Goal: Find specific page/section: Find specific page/section

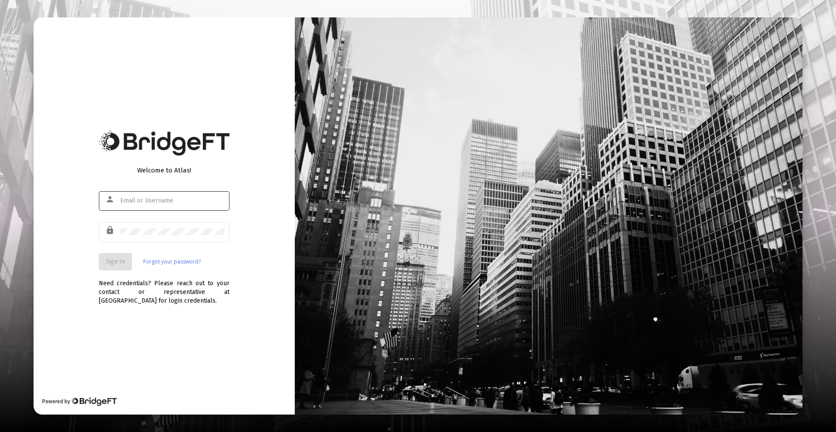
click at [156, 206] on div at bounding box center [172, 200] width 105 height 21
click at [175, 200] on input "text" at bounding box center [172, 200] width 105 height 7
type input "[PERSON_NAME][EMAIL_ADDRESS][DOMAIN_NAME]"
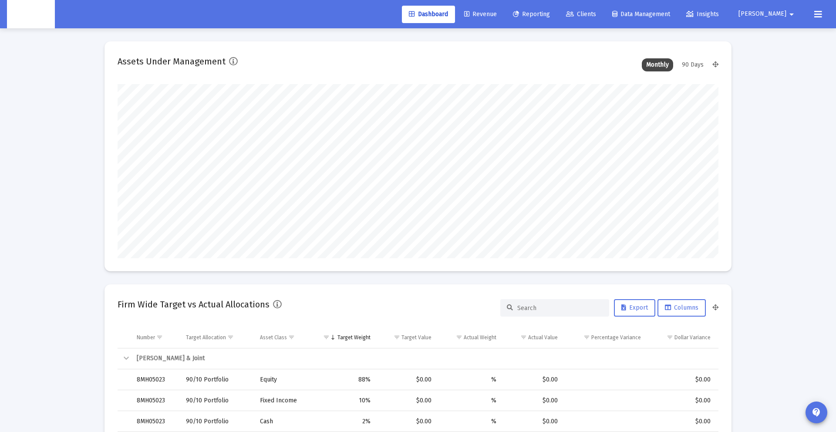
scroll to position [174, 324]
click at [574, 12] on icon at bounding box center [570, 14] width 8 height 6
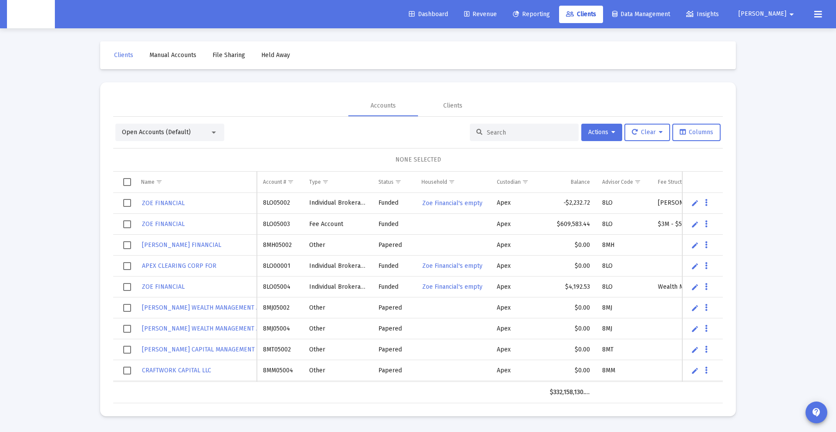
click at [517, 136] on div at bounding box center [524, 132] width 109 height 17
click at [517, 129] on input at bounding box center [529, 132] width 85 height 7
paste input "[PERSON_NAME] Household"
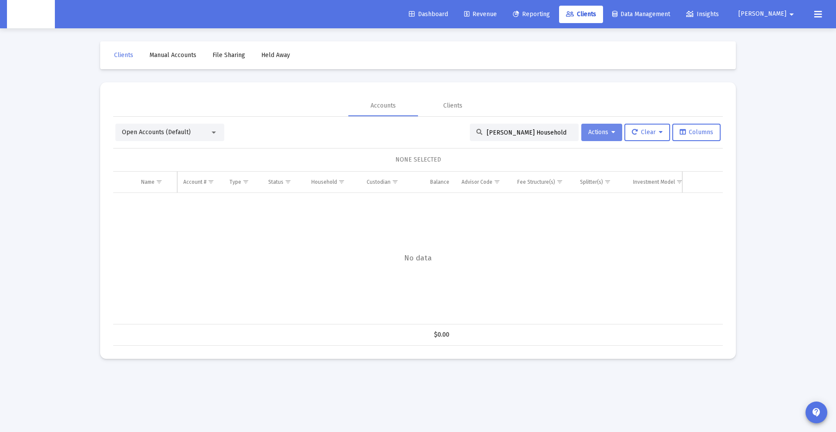
scroll to position [0, 2]
drag, startPoint x: 543, startPoint y: 133, endPoint x: 585, endPoint y: 133, distance: 41.8
click at [585, 133] on div "Open Accounts (Default) [PERSON_NAME] Household Actions Clear Columns" at bounding box center [417, 132] width 605 height 17
type input "G"
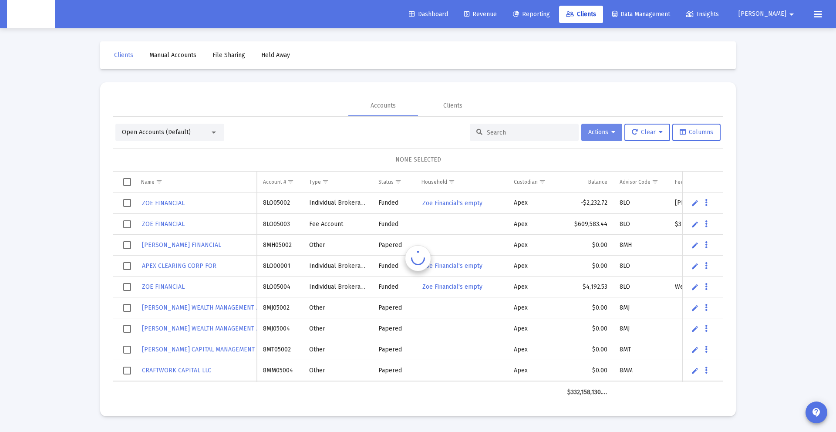
paste input "84362862"
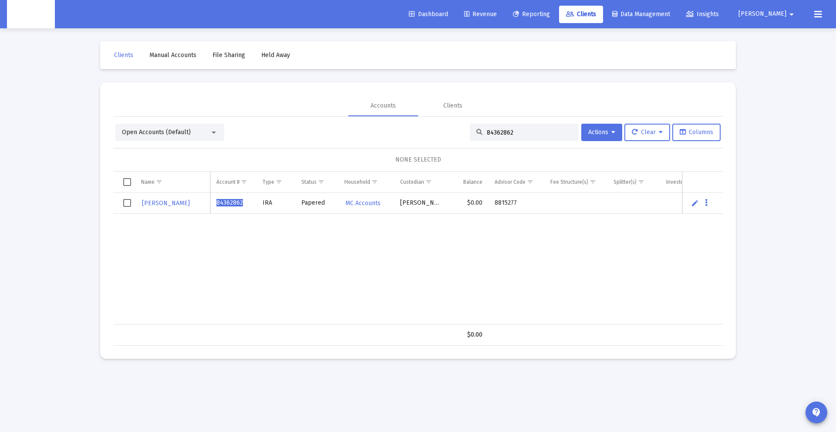
drag, startPoint x: 528, startPoint y: 134, endPoint x: 232, endPoint y: 119, distance: 296.6
click at [232, 119] on div "Open Accounts (Default) 84362862 Actions Clear Columns NONE SELECTED Name Name …" at bounding box center [418, 231] width 610 height 229
paste input "MK05033"
type input "8MK05033"
click at [709, 135] on span "Columns" at bounding box center [697, 131] width 34 height 7
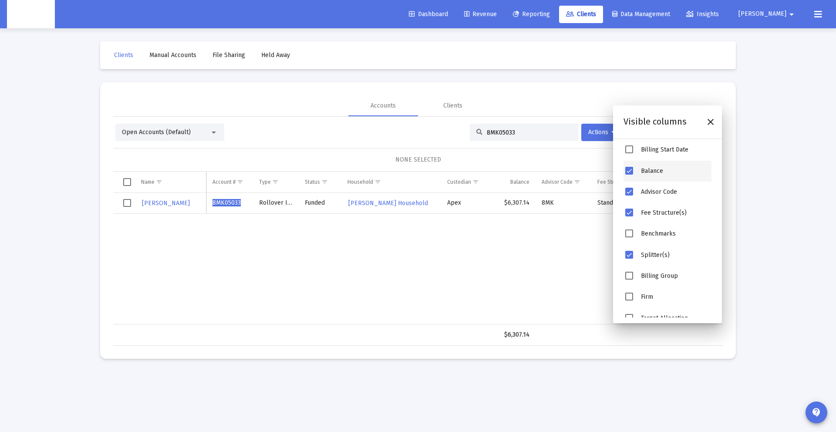
scroll to position [186, 0]
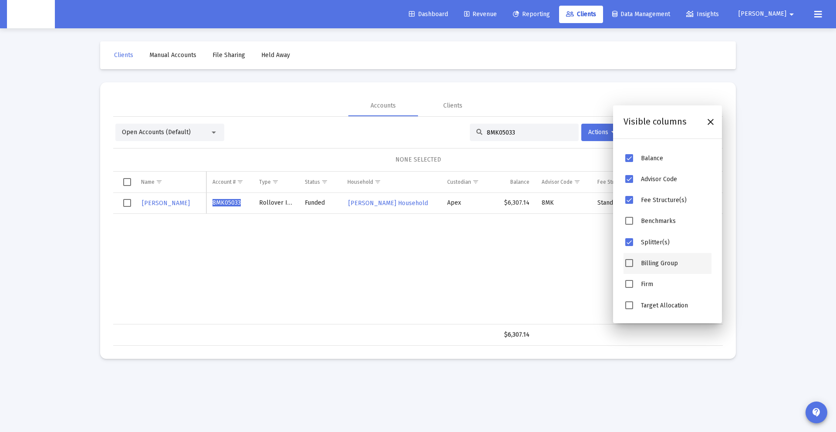
click at [667, 260] on span "Billing Group" at bounding box center [659, 263] width 37 height 7
click at [629, 264] on span "Billing Group" at bounding box center [630, 263] width 8 height 8
click at [539, 256] on div "[PERSON_NAME] 8MK05033 Rollover IRA Funded [PERSON_NAME] Household Apex $6,307.…" at bounding box center [507, 259] width 789 height 132
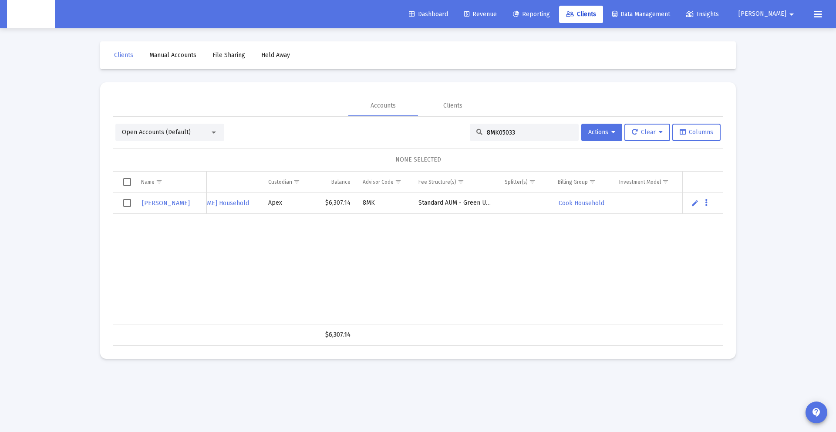
scroll to position [0, 179]
